Goal: Check status: Check status

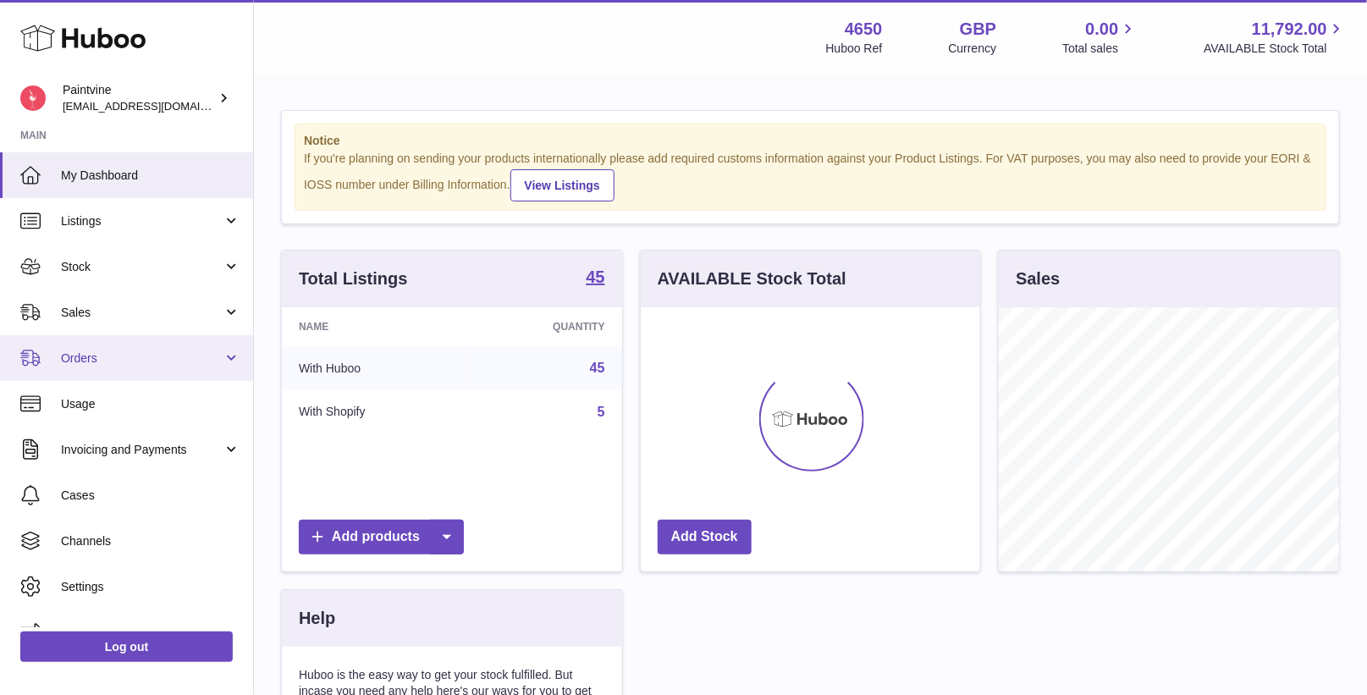
scroll to position [263, 340]
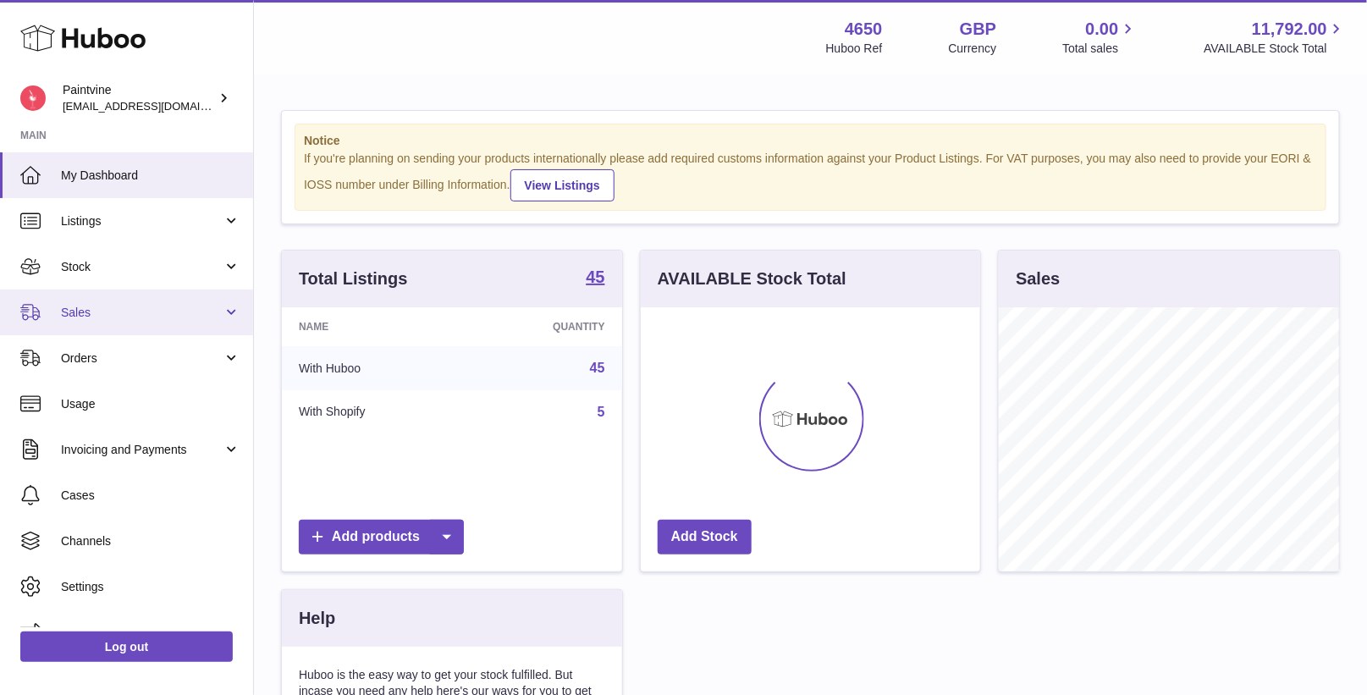
click at [160, 322] on link "Sales" at bounding box center [126, 312] width 253 height 46
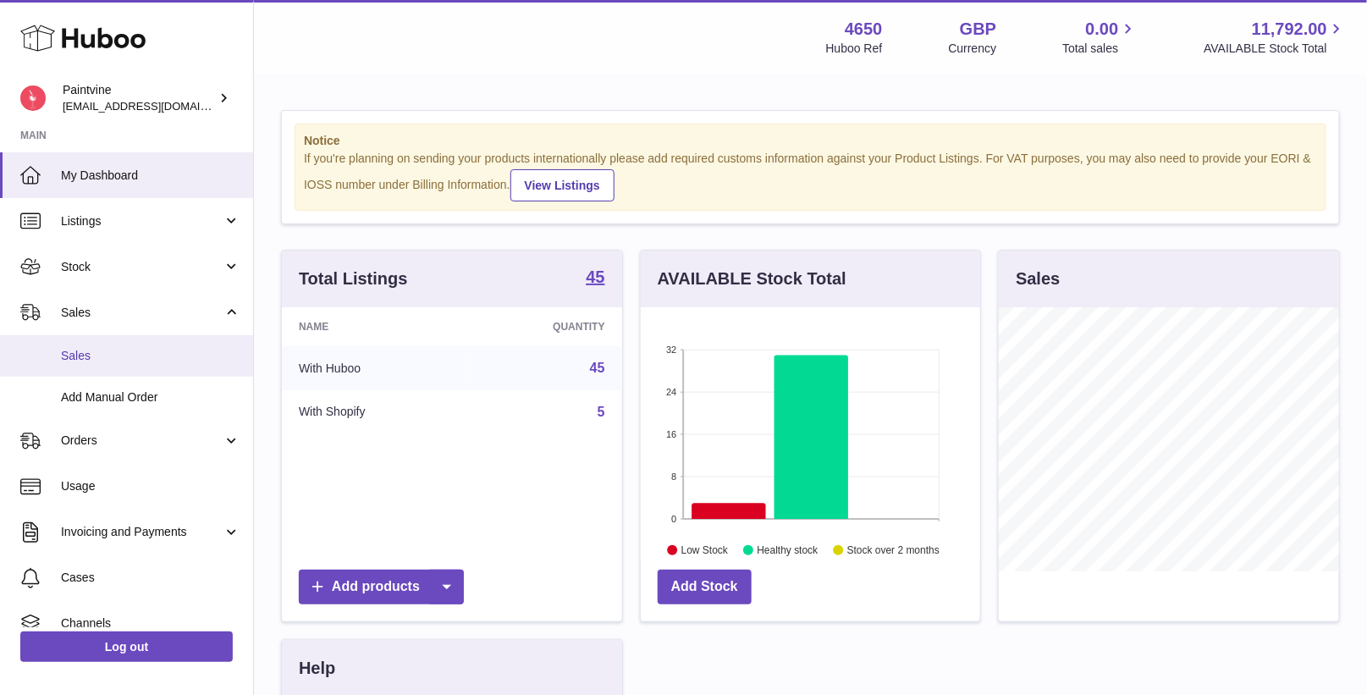
click at [110, 366] on link "Sales" at bounding box center [126, 355] width 253 height 41
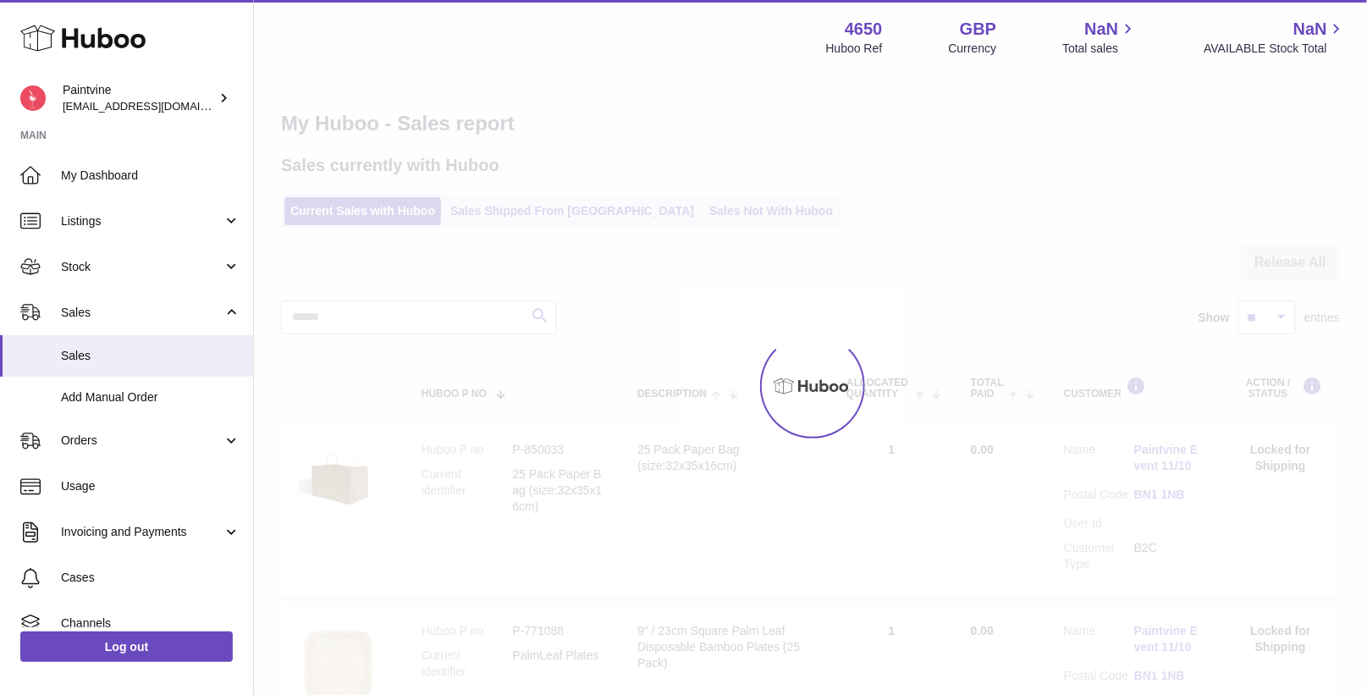
click at [513, 213] on div at bounding box center [810, 385] width 1113 height 619
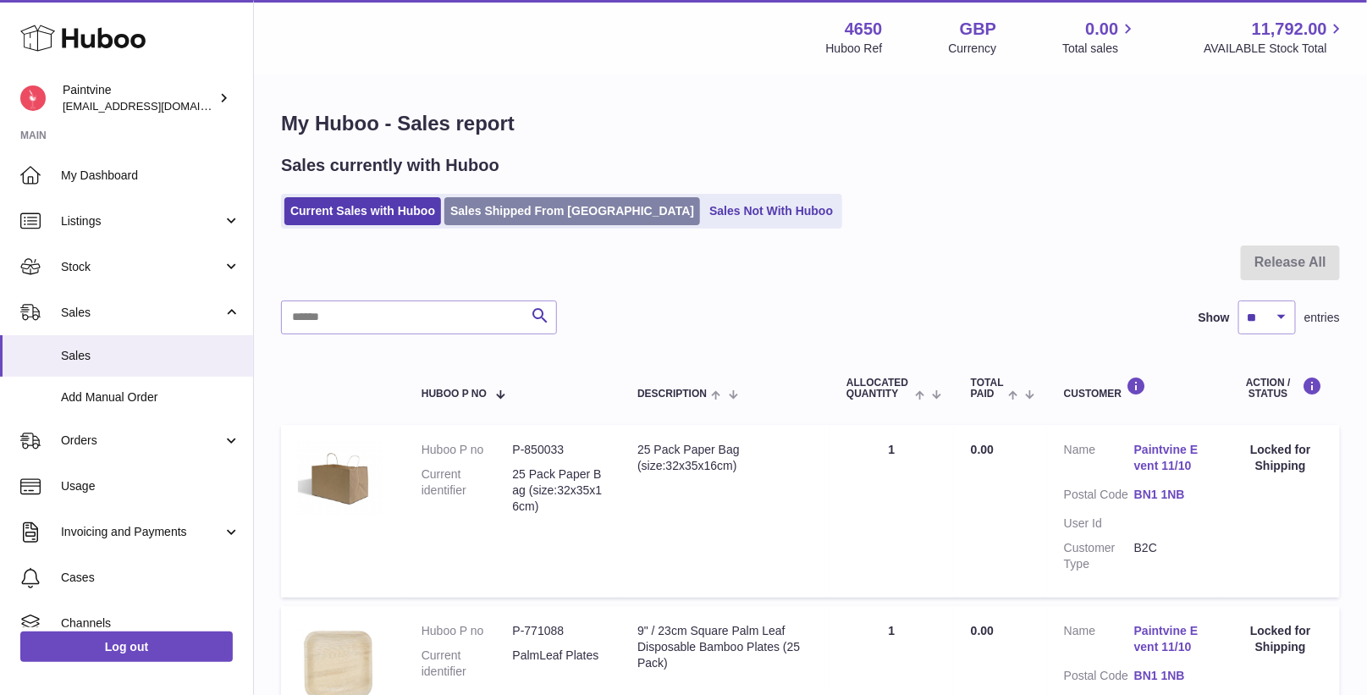
click at [513, 213] on link "Sales Shipped From [GEOGRAPHIC_DATA]" at bounding box center [572, 211] width 256 height 28
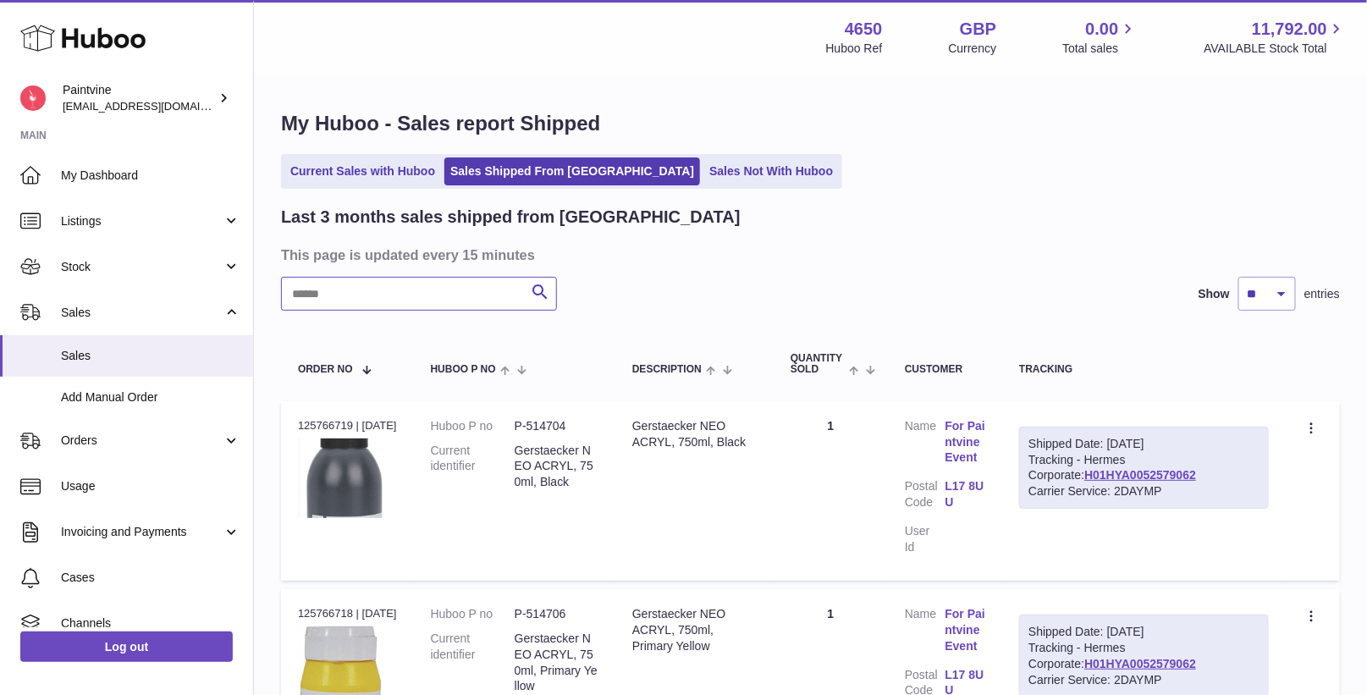
click at [425, 289] on input "text" at bounding box center [419, 294] width 276 height 34
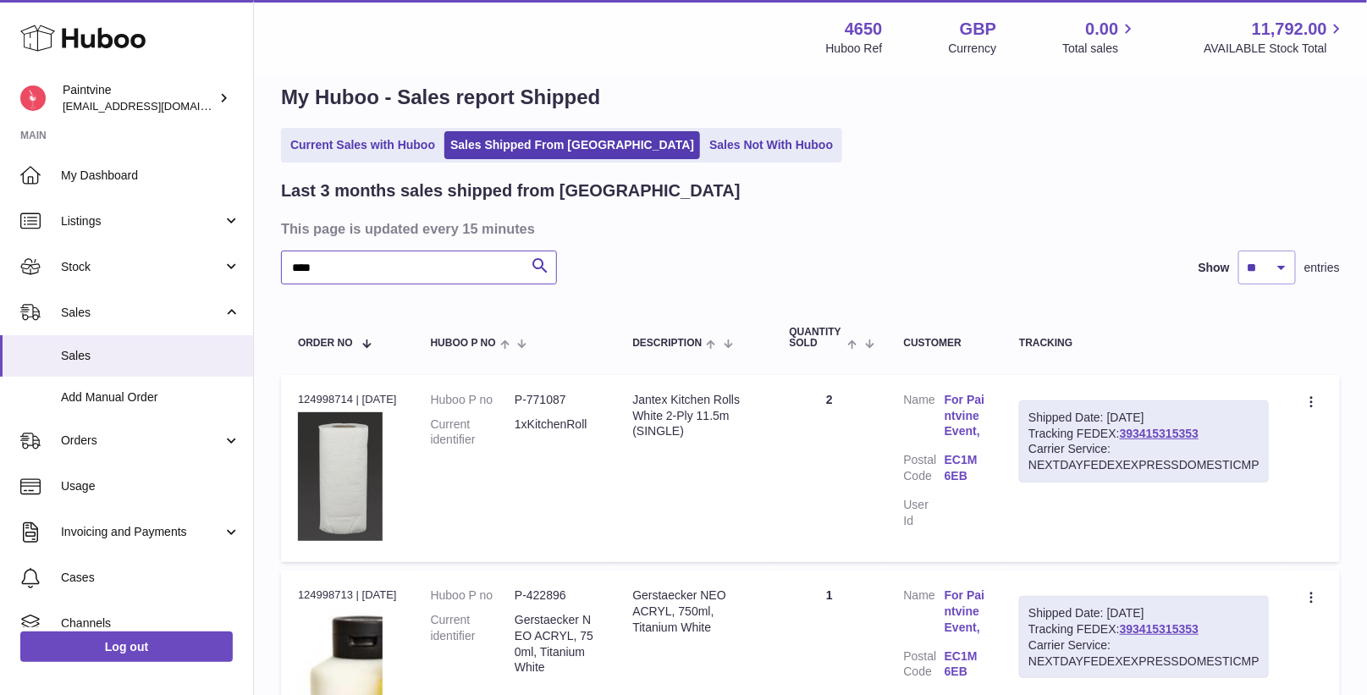
scroll to position [29, 0]
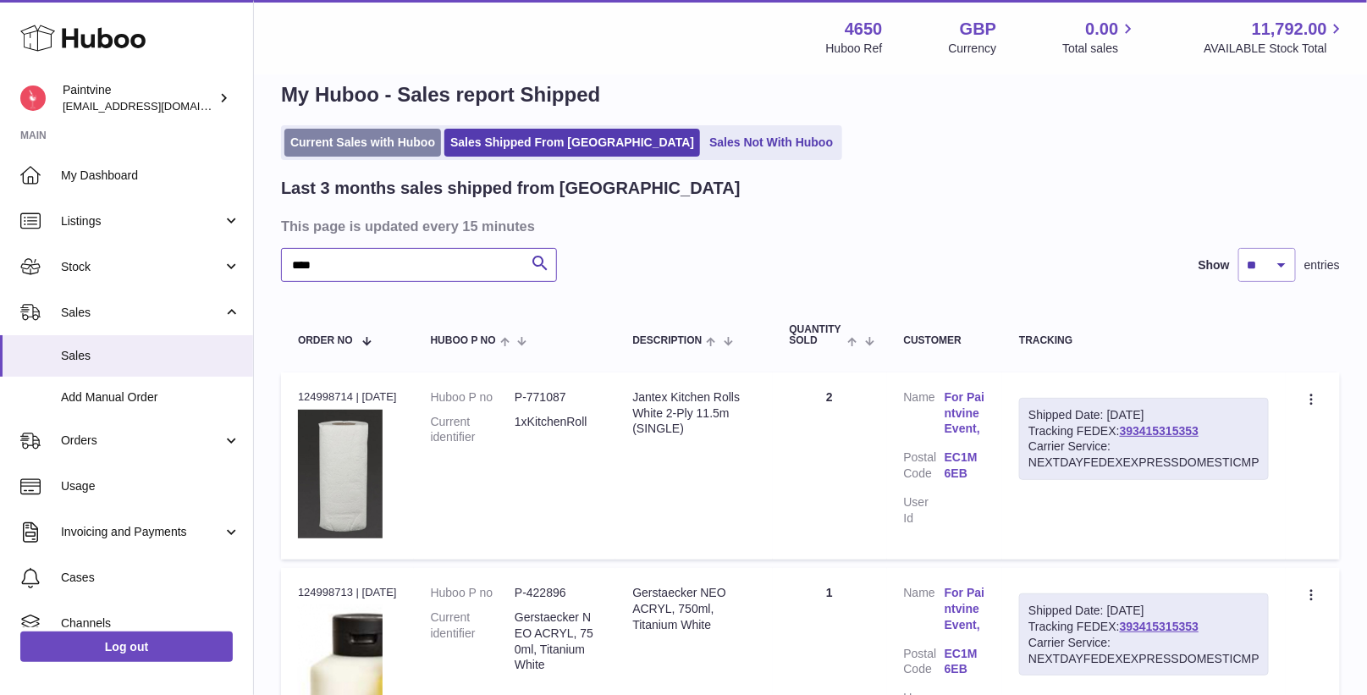
type input "****"
click at [320, 130] on link "Current Sales with Huboo" at bounding box center [362, 143] width 157 height 28
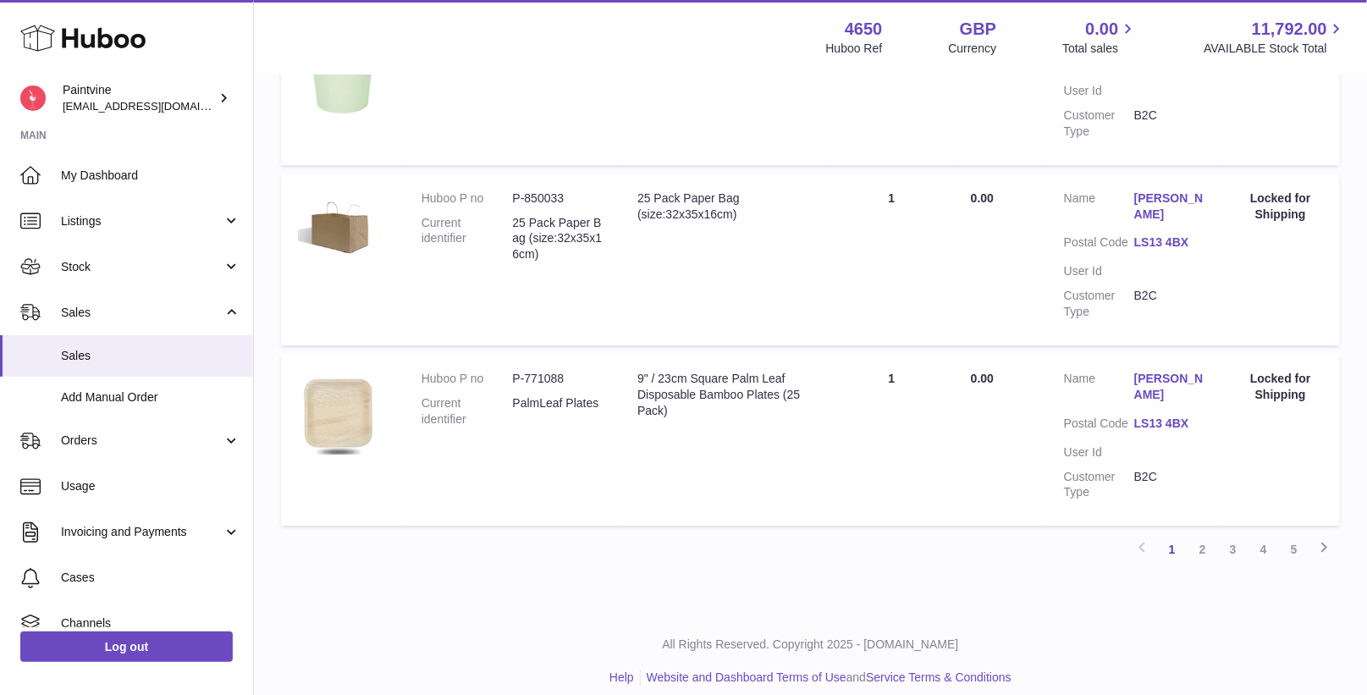
scroll to position [1810, 0]
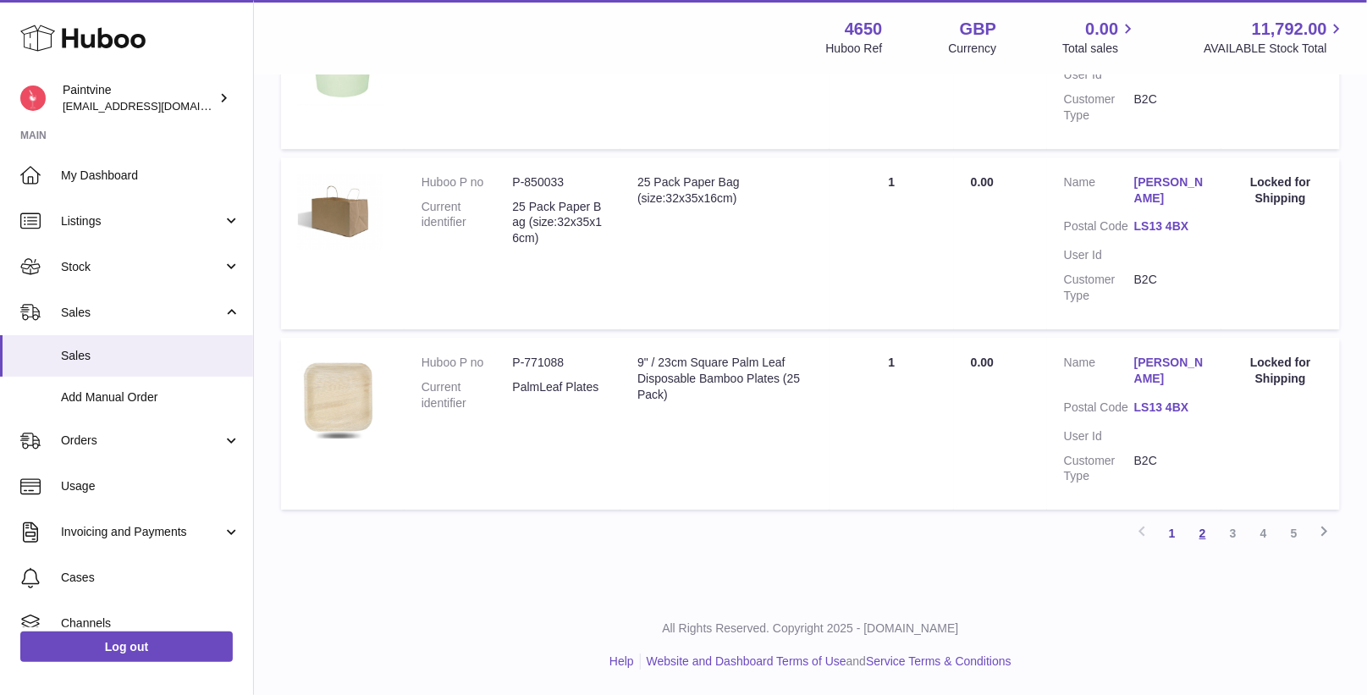
click at [1206, 531] on link "2" at bounding box center [1202, 533] width 30 height 30
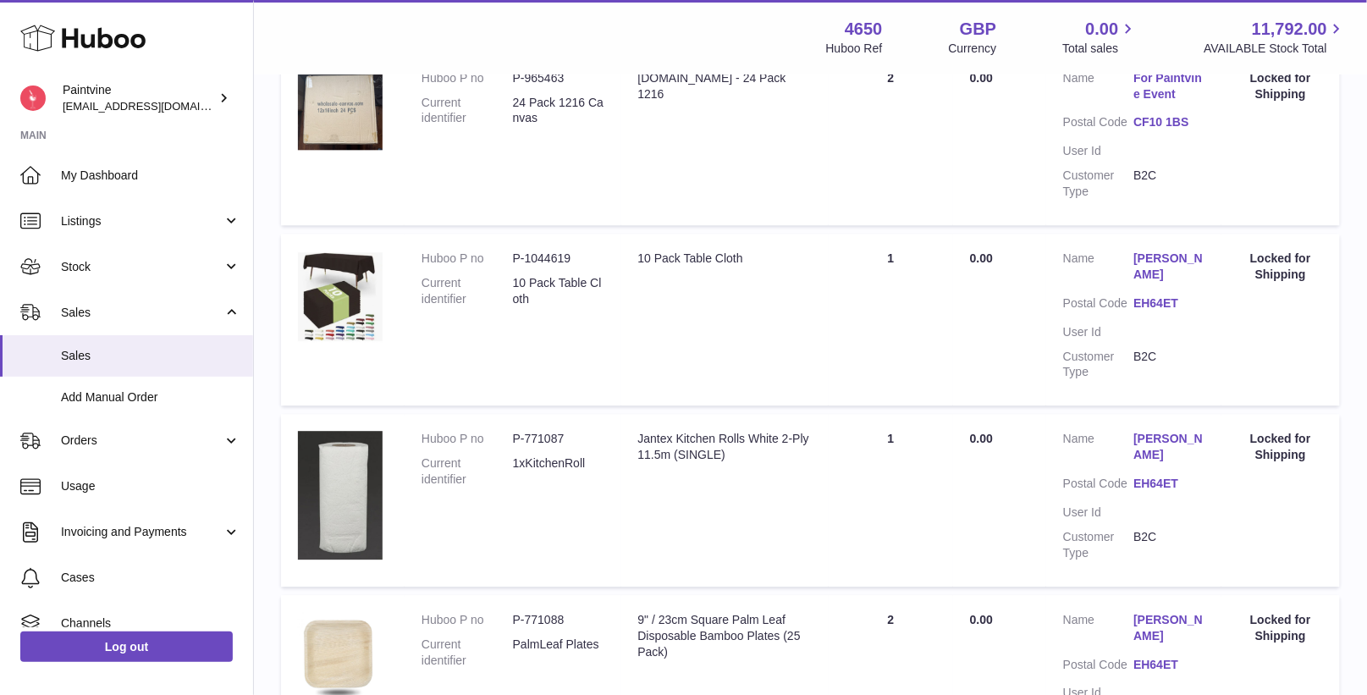
scroll to position [1857, 0]
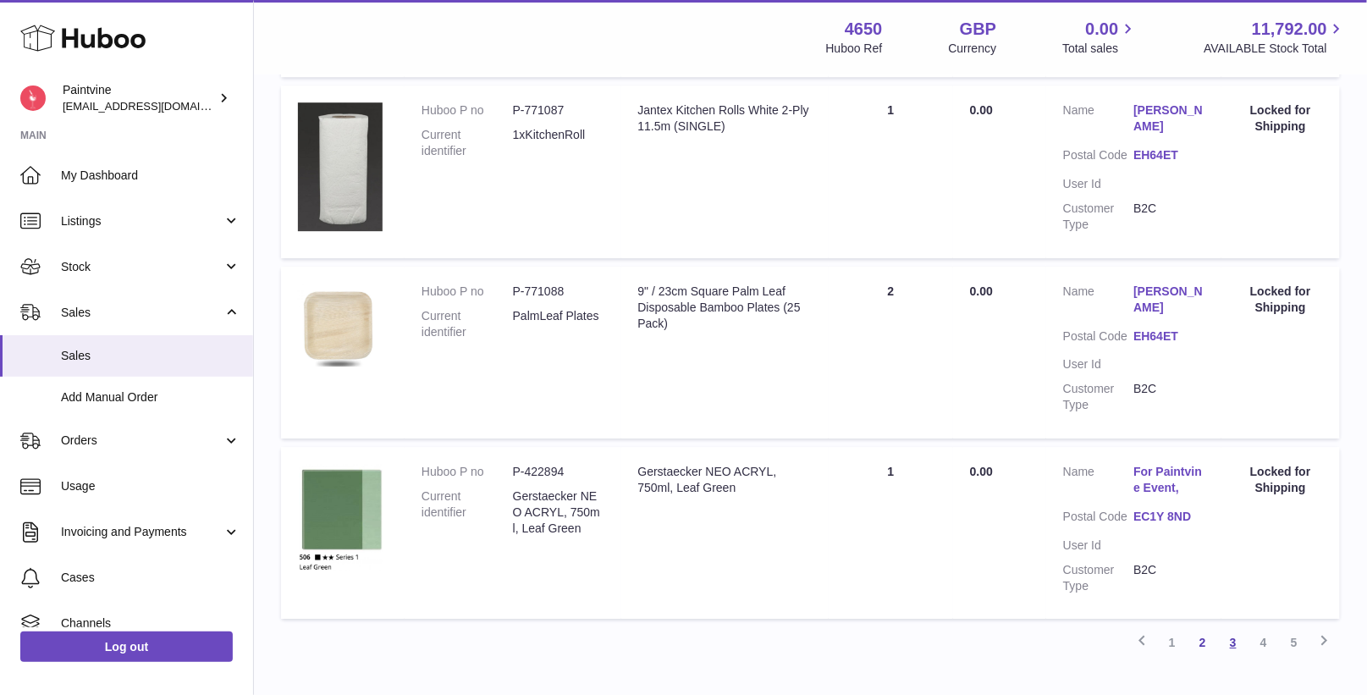
click at [1227, 639] on link "3" at bounding box center [1233, 642] width 30 height 30
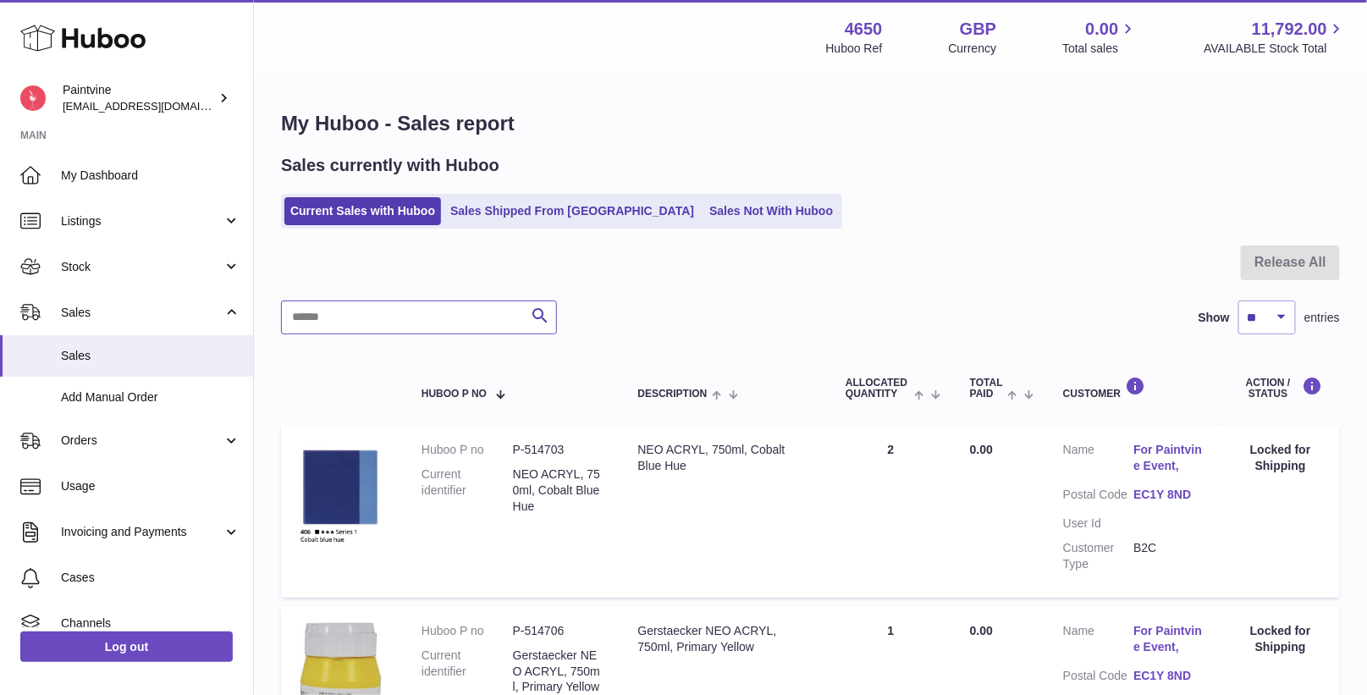
click at [511, 310] on input "text" at bounding box center [419, 317] width 276 height 34
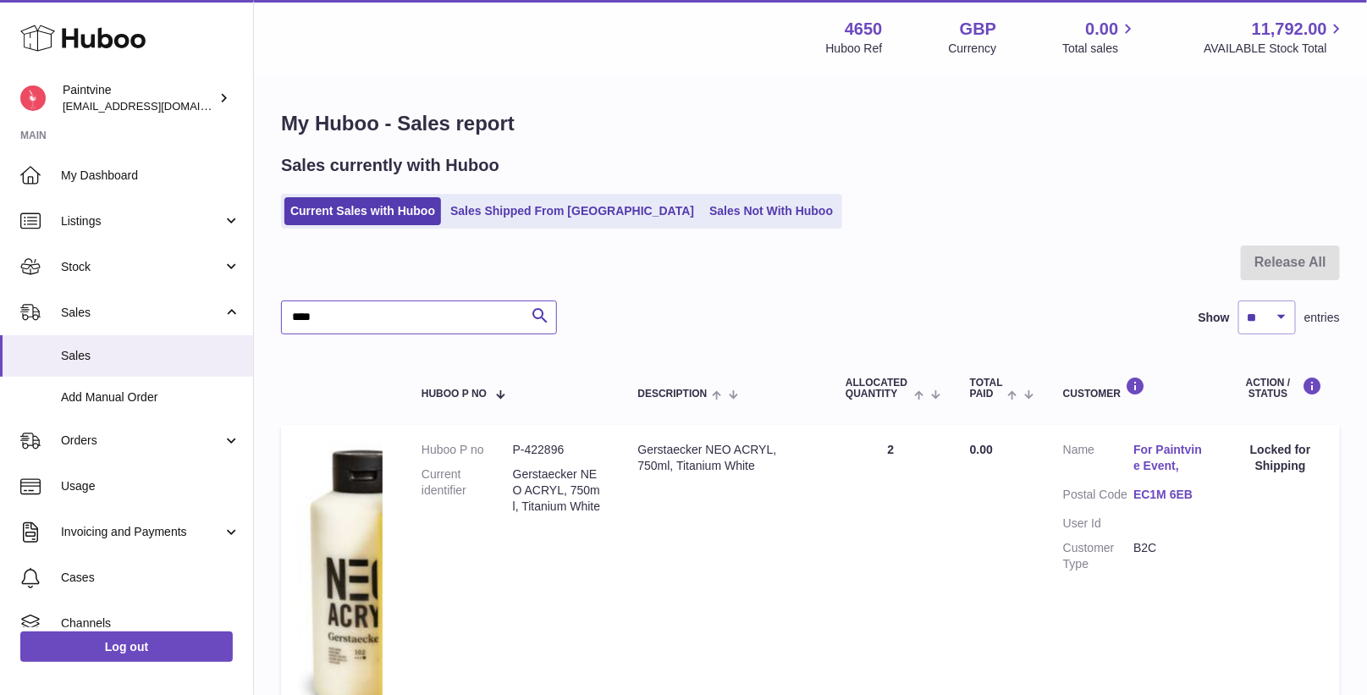
type input "****"
